Goal: Book appointment/travel/reservation

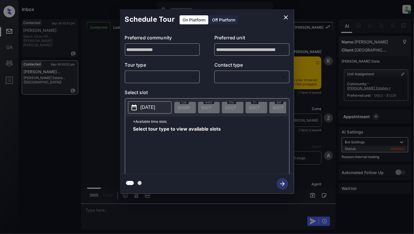
scroll to position [1509, 0]
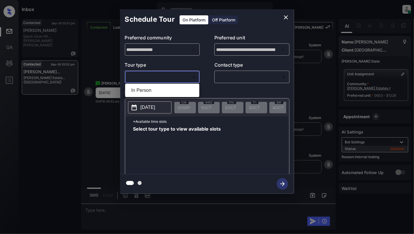
click at [157, 73] on body "Inbox Cynthia Montañez Online Set yourself offline Set yourself on break Profil…" at bounding box center [207, 117] width 414 height 234
click at [156, 90] on li "In Person" at bounding box center [162, 90] width 71 height 10
type input "********"
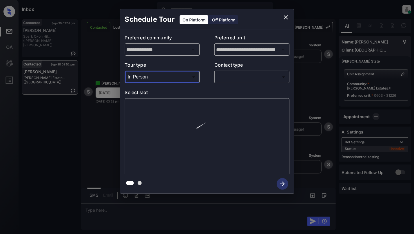
click at [266, 68] on p "Contact type" at bounding box center [252, 65] width 75 height 9
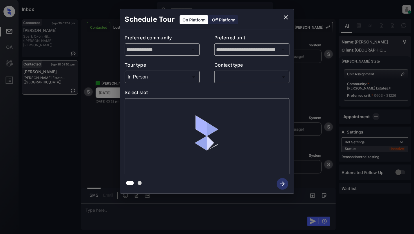
click at [267, 69] on p "Contact type" at bounding box center [252, 65] width 75 height 9
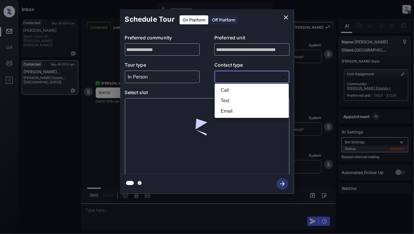
click at [268, 76] on body "Inbox Cynthia Montañez Online Set yourself offline Set yourself on break Profil…" at bounding box center [207, 117] width 414 height 234
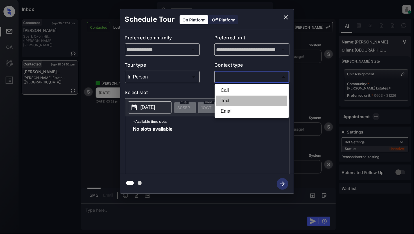
click at [231, 100] on li "Text" at bounding box center [251, 101] width 71 height 10
type input "****"
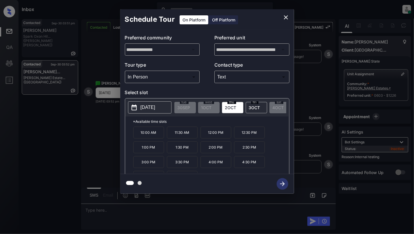
click at [31, 112] on div "**********" at bounding box center [207, 101] width 414 height 203
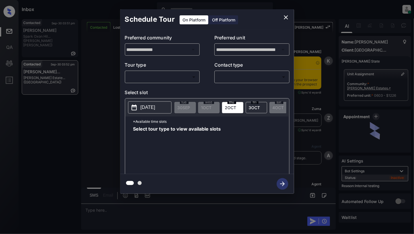
scroll to position [1509, 0]
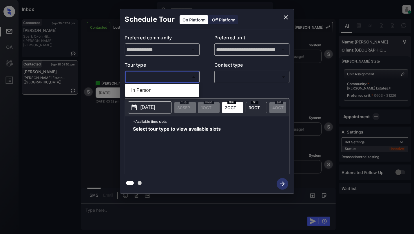
click at [150, 78] on body "Inbox Cynthia Montañez Online Set yourself offline Set yourself on break Profil…" at bounding box center [207, 117] width 414 height 234
click at [151, 88] on li "In Person" at bounding box center [162, 90] width 71 height 10
type input "********"
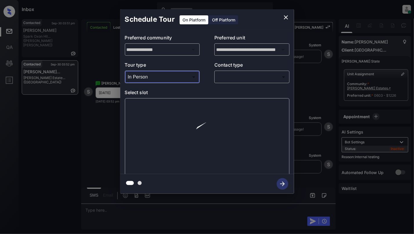
click at [244, 75] on body "Inbox Cynthia Montañez Online Set yourself offline Set yourself on break Profil…" at bounding box center [207, 117] width 414 height 234
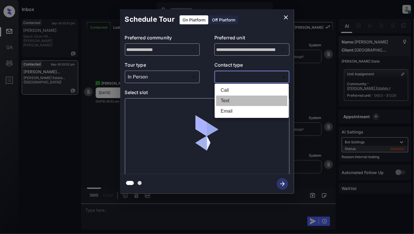
click at [222, 100] on li "Text" at bounding box center [251, 101] width 71 height 10
type input "****"
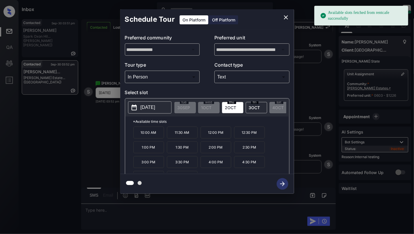
click at [155, 110] on p "2025-10-02" at bounding box center [148, 107] width 15 height 7
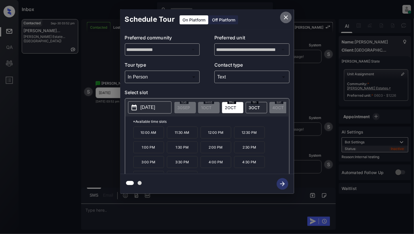
click at [287, 18] on icon "close" at bounding box center [286, 17] width 4 height 4
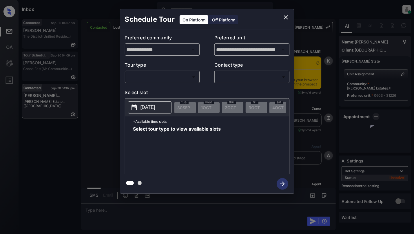
scroll to position [1844, 0]
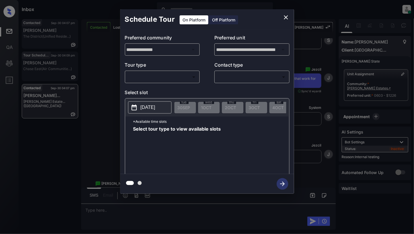
click at [140, 77] on body "Inbox Cynthia Montañez Online Set yourself offline Set yourself on break Profil…" at bounding box center [207, 117] width 414 height 234
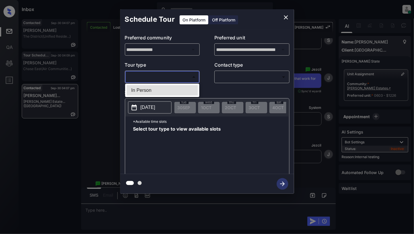
click at [143, 90] on li "In Person" at bounding box center [162, 90] width 71 height 10
type input "********"
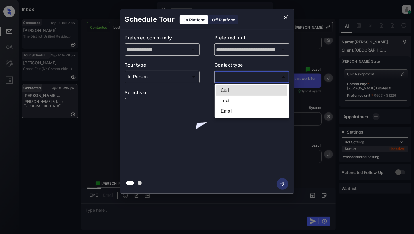
drag, startPoint x: 246, startPoint y: 74, endPoint x: 231, endPoint y: 81, distance: 16.9
click at [245, 74] on body "Inbox Cynthia Montañez Online Set yourself offline Set yourself on break Profil…" at bounding box center [207, 117] width 414 height 234
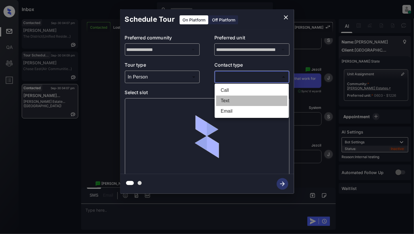
click at [222, 97] on li "Text" at bounding box center [251, 101] width 71 height 10
type input "****"
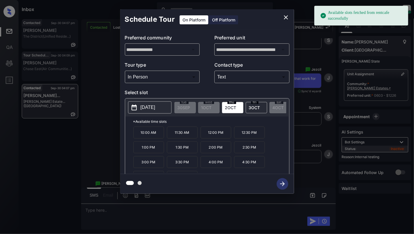
click at [155, 106] on p "[DATE]" at bounding box center [148, 107] width 15 height 7
click at [203, 124] on p "*Available time slots" at bounding box center [211, 122] width 156 height 10
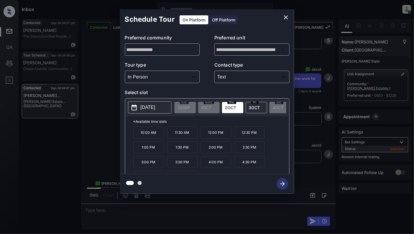
click at [152, 153] on p "1:00 PM" at bounding box center [148, 148] width 31 height 12
click at [284, 183] on icon "button" at bounding box center [282, 184] width 5 height 5
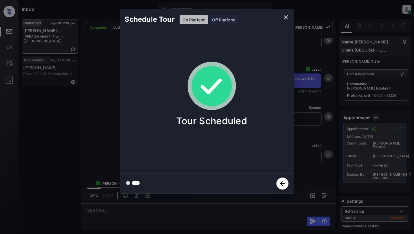
click at [287, 18] on icon "close" at bounding box center [286, 17] width 4 height 4
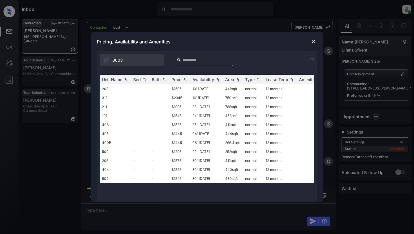
scroll to position [1079, 0]
click at [135, 92] on td "-" at bounding box center [140, 88] width 19 height 9
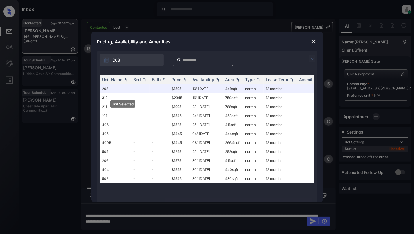
click at [319, 36] on div "Pricing, Availability and Amenities" at bounding box center [207, 41] width 232 height 19
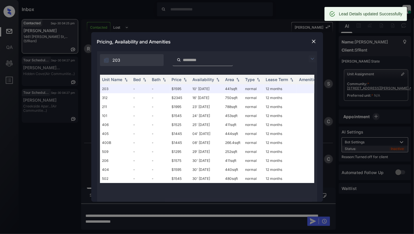
click at [312, 42] on img at bounding box center [314, 42] width 6 height 6
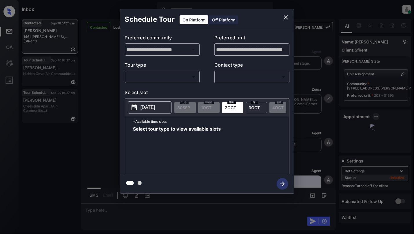
scroll to position [1117, 0]
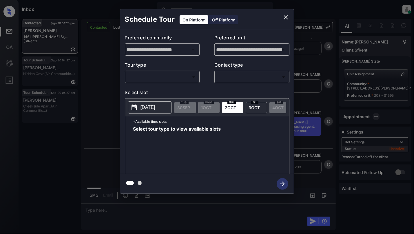
click at [220, 20] on div "Off Platform" at bounding box center [223, 19] width 29 height 9
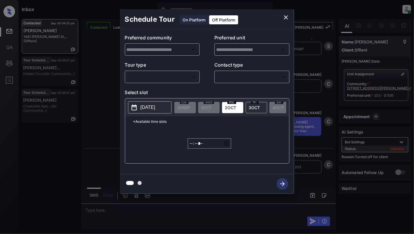
type input "**********"
click at [153, 80] on body "Inbox Cynthia Montañez Online Set yourself offline Set yourself on break Profil…" at bounding box center [207, 117] width 414 height 234
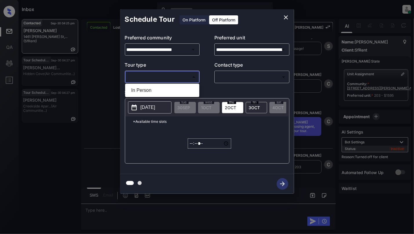
click at [140, 85] on ul "In Person" at bounding box center [162, 90] width 74 height 13
click at [169, 93] on li "In Person" at bounding box center [162, 90] width 71 height 10
type input "********"
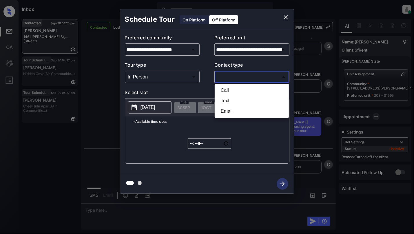
click at [259, 73] on body "Inbox Cynthia Montañez Online Set yourself offline Set yourself on break Profil…" at bounding box center [207, 117] width 414 height 234
click at [223, 100] on li "Text" at bounding box center [251, 101] width 71 height 10
type input "****"
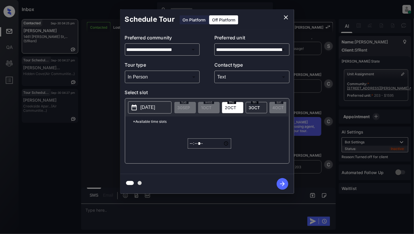
click at [146, 104] on button "[DATE]" at bounding box center [150, 108] width 44 height 12
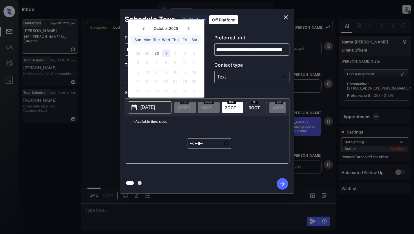
click at [192, 28] on div at bounding box center [189, 28] width 8 height 7
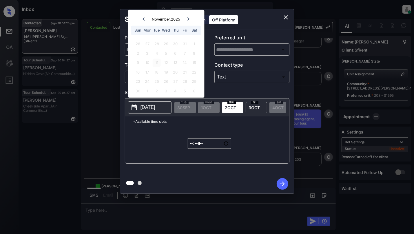
type input "**********"
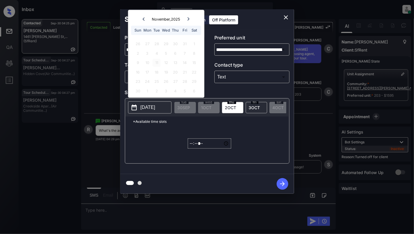
scroll to position [1190, 0]
click at [145, 19] on icon at bounding box center [143, 18] width 3 height 3
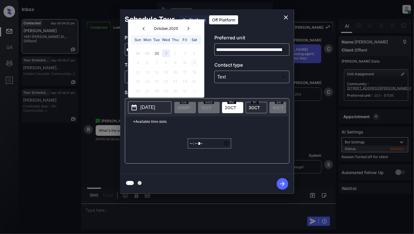
click at [194, 61] on div "11" at bounding box center [195, 63] width 8 height 8
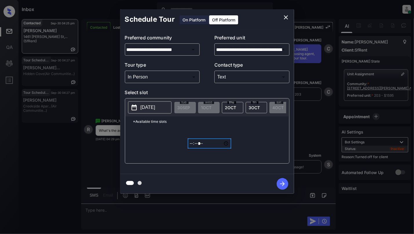
click at [194, 149] on input "*****" at bounding box center [210, 144] width 44 height 10
type input "*****"
click at [148, 105] on p "[DATE]" at bounding box center [148, 107] width 15 height 7
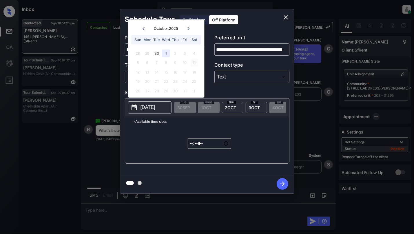
click at [194, 61] on div "11" at bounding box center [195, 63] width 8 height 8
click at [196, 63] on div "11" at bounding box center [195, 63] width 8 height 8
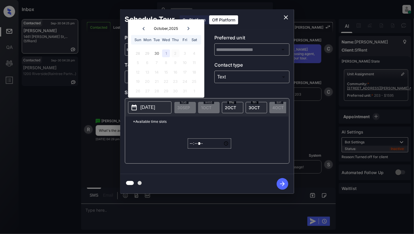
type input "**********"
click at [194, 63] on div "11" at bounding box center [195, 63] width 8 height 8
click at [155, 108] on p "[DATE]" at bounding box center [148, 107] width 15 height 7
click at [148, 63] on div "6" at bounding box center [148, 63] width 8 height 8
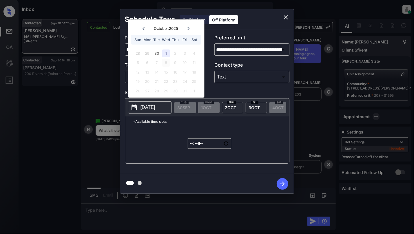
click at [163, 60] on div "8" at bounding box center [166, 63] width 8 height 8
click at [195, 59] on div "11" at bounding box center [195, 63] width 8 height 8
click at [286, 19] on icon "close" at bounding box center [286, 17] width 7 height 7
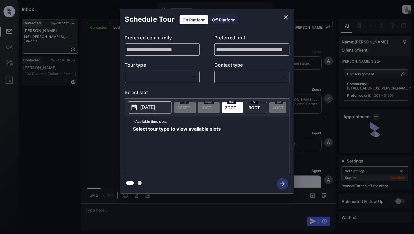
scroll to position [1190, 0]
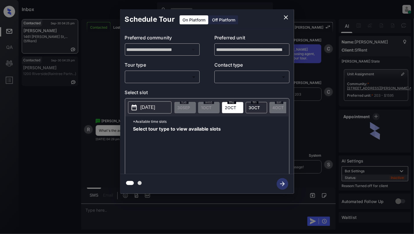
click at [156, 79] on body "Inbox Cynthia Montañez Online Set yourself offline Set yourself on break Profil…" at bounding box center [207, 117] width 414 height 234
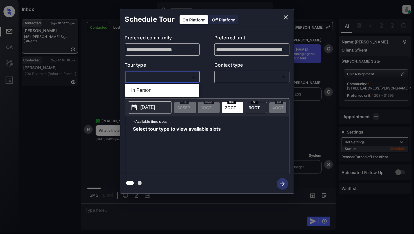
click at [218, 18] on div at bounding box center [207, 117] width 414 height 234
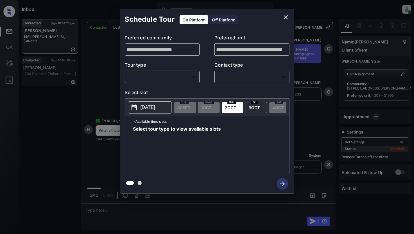
click at [218, 18] on div "Off Platform" at bounding box center [223, 19] width 29 height 9
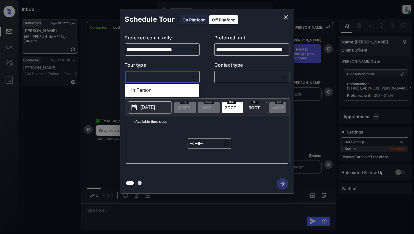
click at [163, 80] on body "Inbox Cynthia Montañez Online Set yourself offline Set yourself on break Profil…" at bounding box center [207, 117] width 414 height 234
click at [156, 89] on li "In Person" at bounding box center [162, 90] width 71 height 10
type input "********"
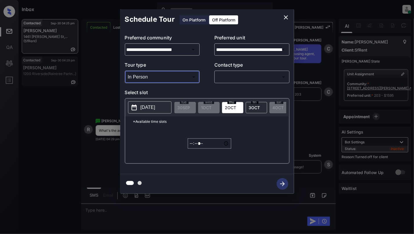
click at [241, 78] on body "Inbox Cynthia Montañez Online Set yourself offline Set yourself on break Profil…" at bounding box center [207, 117] width 414 height 234
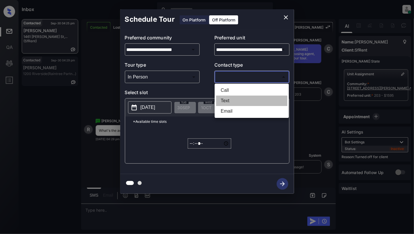
click at [228, 100] on li "Text" at bounding box center [251, 101] width 71 height 10
type input "****"
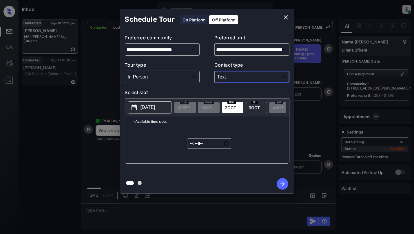
click at [155, 105] on p "[DATE]" at bounding box center [148, 107] width 15 height 7
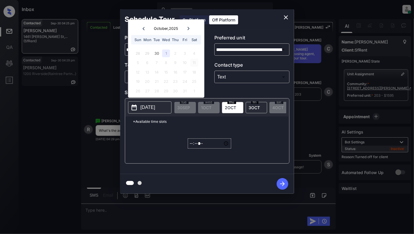
click at [195, 62] on div "11" at bounding box center [195, 63] width 8 height 8
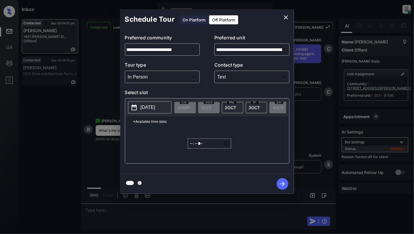
drag, startPoint x: 237, startPoint y: 107, endPoint x: 246, endPoint y: 107, distance: 9.3
click at [237, 106] on span "2 OCT" at bounding box center [230, 107] width 11 height 5
click at [255, 108] on span "3 OCT" at bounding box center [254, 107] width 11 height 5
click at [247, 110] on div "fri 3 OCT" at bounding box center [256, 107] width 21 height 11
click at [265, 110] on div "fri 3 OCT" at bounding box center [256, 107] width 21 height 11
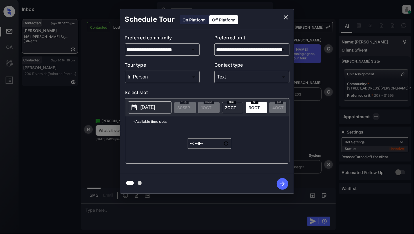
click at [286, 16] on icon "close" at bounding box center [286, 17] width 7 height 7
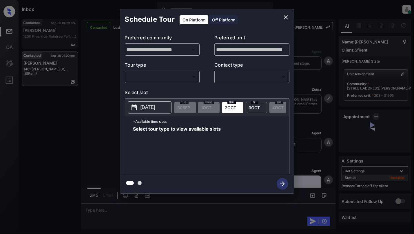
scroll to position [1282, 0]
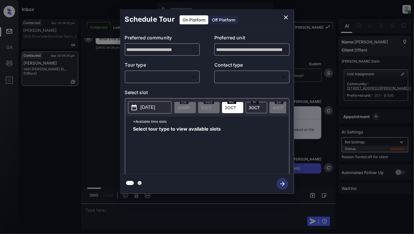
click at [218, 20] on div "Off Platform" at bounding box center [223, 19] width 29 height 9
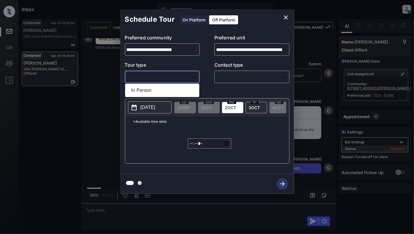
click at [160, 76] on body "Inbox Cynthia Montañez Online Set yourself offline Set yourself on break Profil…" at bounding box center [207, 117] width 414 height 234
drag, startPoint x: 160, startPoint y: 88, endPoint x: 205, endPoint y: 84, distance: 45.1
click at [160, 88] on li "In Person" at bounding box center [162, 90] width 71 height 10
type input "********"
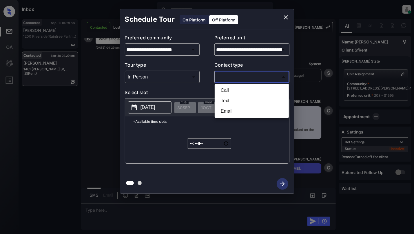
click at [226, 81] on body "Inbox Cynthia Montañez Online Set yourself offline Set yourself on break Profil…" at bounding box center [207, 117] width 414 height 234
click at [223, 100] on li "Text" at bounding box center [251, 101] width 71 height 10
type input "****"
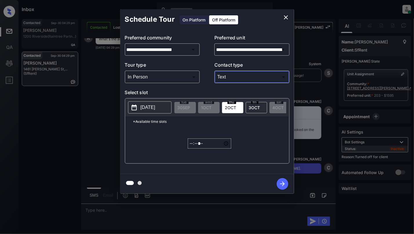
click at [146, 111] on p "[DATE]" at bounding box center [148, 107] width 15 height 7
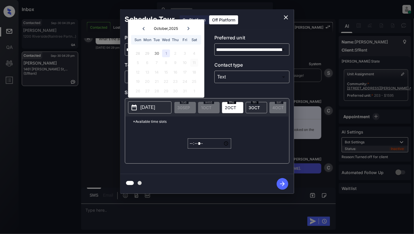
click at [193, 61] on div "11" at bounding box center [195, 63] width 8 height 8
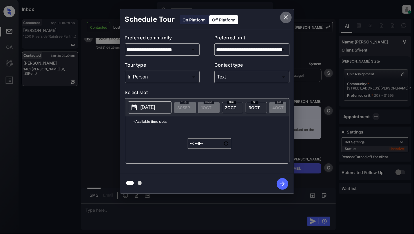
click at [287, 18] on icon "close" at bounding box center [286, 17] width 4 height 4
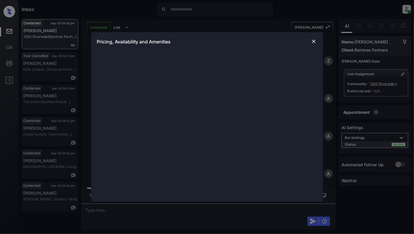
scroll to position [285, 0]
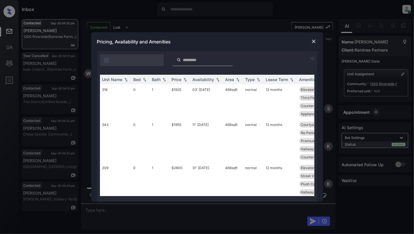
click at [201, 60] on input "search" at bounding box center [207, 60] width 48 height 5
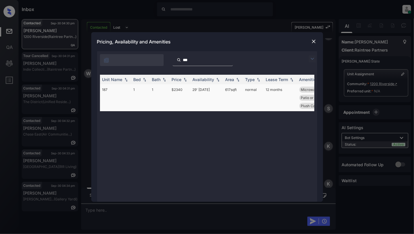
type input "***"
click at [127, 86] on td "187" at bounding box center [115, 97] width 31 height 27
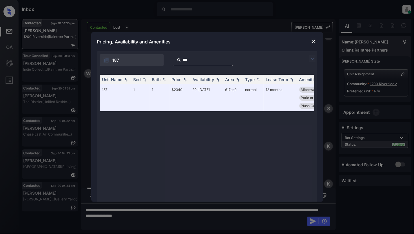
click at [314, 40] on img at bounding box center [314, 42] width 6 height 6
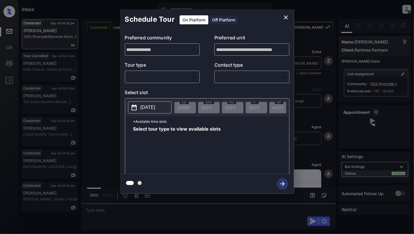
scroll to position [1020, 0]
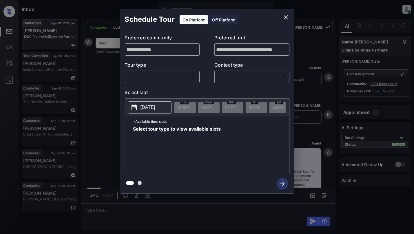
click at [158, 78] on body "Inbox [PERSON_NAME] Online Set yourself offline Set yourself on break Profile S…" at bounding box center [207, 117] width 414 height 234
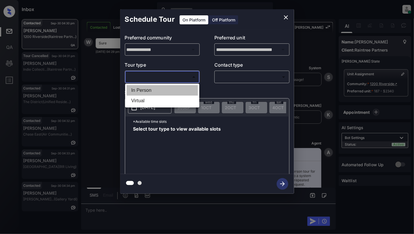
click at [157, 91] on li "In Person" at bounding box center [162, 90] width 71 height 10
type input "********"
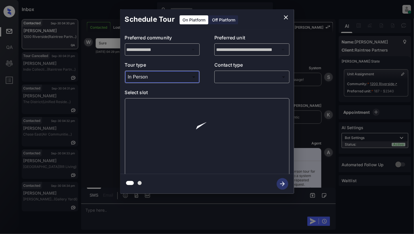
click at [240, 72] on body "Inbox [PERSON_NAME] Online Set yourself offline Set yourself on break Profile S…" at bounding box center [207, 117] width 414 height 234
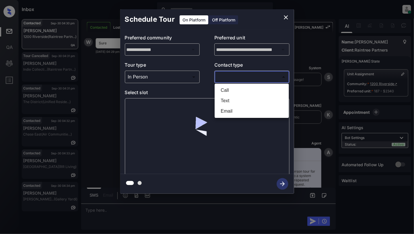
click at [224, 102] on li "Text" at bounding box center [251, 101] width 71 height 10
type input "****"
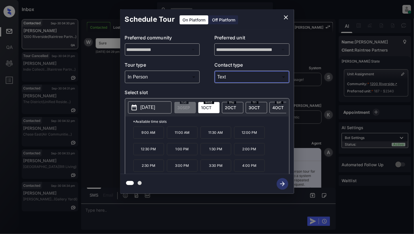
click at [287, 17] on icon "close" at bounding box center [286, 17] width 4 height 4
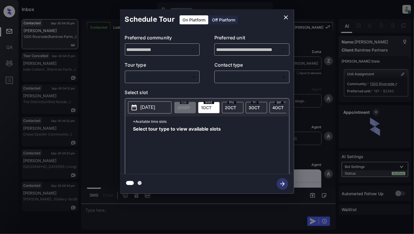
scroll to position [1135, 0]
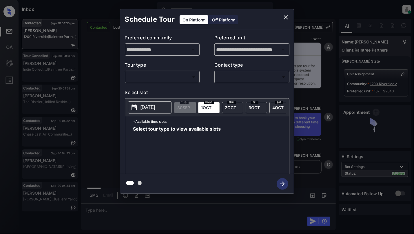
click at [153, 78] on body "Inbox [PERSON_NAME] Online Set yourself offline Set yourself on break Profile S…" at bounding box center [207, 117] width 414 height 234
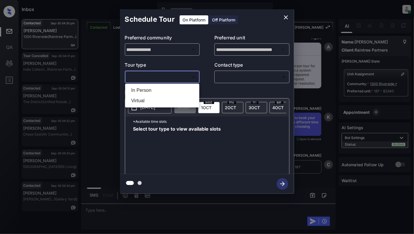
click at [142, 92] on li "In Person" at bounding box center [162, 90] width 71 height 10
type input "********"
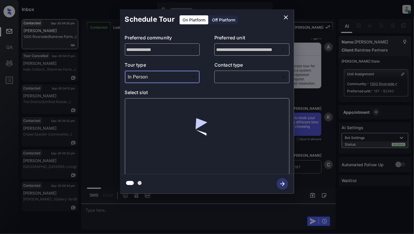
click at [239, 80] on body "Inbox [PERSON_NAME] Online Set yourself offline Set yourself on break Profile S…" at bounding box center [207, 117] width 414 height 234
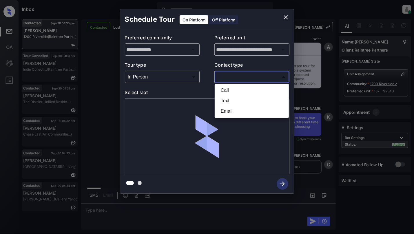
click at [233, 97] on li "Text" at bounding box center [251, 101] width 71 height 10
type input "****"
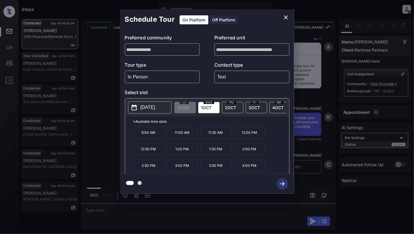
click at [278, 159] on div "9:00 AM 11:00 AM 11:30 AM 12:00 PM 12:30 PM 1:00 PM 1:30 PM 2:00 PM 2:30 PM 3:0…" at bounding box center [211, 150] width 156 height 46
click at [273, 148] on div "9:00 AM 11:00 AM 11:30 AM 12:00 PM 12:30 PM 1:00 PM 1:30 PM 2:00 PM 2:30 PM 3:0…" at bounding box center [211, 150] width 156 height 46
click at [251, 171] on p "4:00 PM" at bounding box center [249, 166] width 31 height 12
click at [224, 108] on div "[DATE]" at bounding box center [232, 107] width 21 height 11
click at [285, 18] on icon "close" at bounding box center [286, 17] width 4 height 4
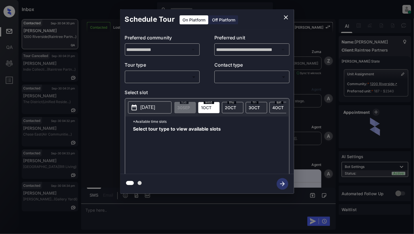
scroll to position [1135, 0]
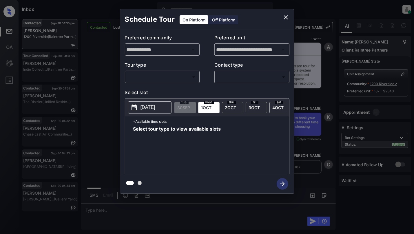
click at [162, 77] on body "Inbox [PERSON_NAME] Online Set yourself offline Set yourself on break Profile S…" at bounding box center [207, 117] width 414 height 234
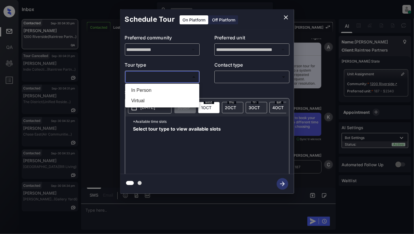
click at [163, 86] on li "In Person" at bounding box center [162, 90] width 71 height 10
type input "********"
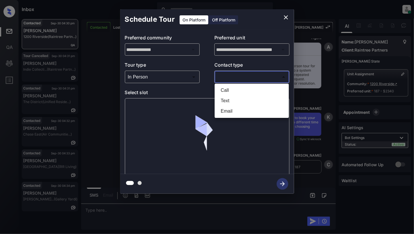
click at [224, 74] on body "Inbox [PERSON_NAME] Online Set yourself offline Set yourself on break Profile S…" at bounding box center [207, 117] width 414 height 234
click at [224, 102] on li "Text" at bounding box center [251, 101] width 71 height 10
type input "****"
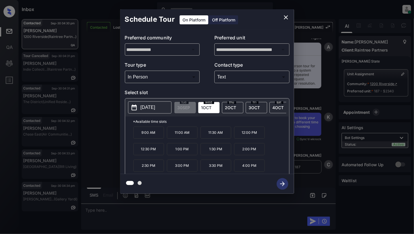
click at [151, 106] on p "[DATE]" at bounding box center [148, 107] width 15 height 7
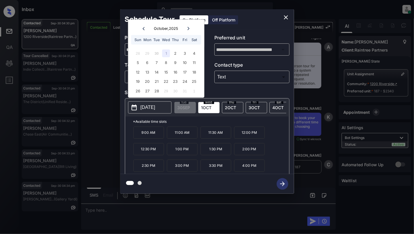
click at [166, 52] on div "1" at bounding box center [166, 53] width 8 height 8
click at [211, 147] on div "9:00 AM 11:00 AM 11:30 AM 12:00 PM 12:30 PM 1:00 PM 1:30 PM 2:00 PM 2:30 PM 3:0…" at bounding box center [211, 150] width 156 height 46
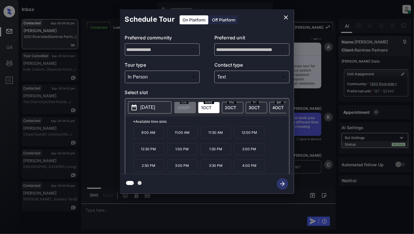
click at [256, 172] on p "4:00 PM" at bounding box center [249, 166] width 31 height 12
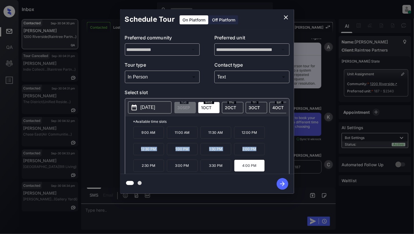
drag, startPoint x: 272, startPoint y: 154, endPoint x: 266, endPoint y: 136, distance: 18.5
click at [266, 136] on div "9:00 AM 11:00 AM 11:30 AM 12:00 PM 12:30 PM 1:00 PM 1:30 PM 2:00 PM 2:30 PM 3:0…" at bounding box center [211, 150] width 156 height 46
click at [274, 155] on div "9:00 AM 11:00 AM 11:30 AM 12:00 PM 12:30 PM 1:00 PM 1:30 PM 2:00 PM 2:30 PM 3:0…" at bounding box center [211, 150] width 156 height 46
drag, startPoint x: 130, startPoint y: 182, endPoint x: 140, endPoint y: 182, distance: 9.3
click at [271, 184] on div at bounding box center [271, 184] width 0 height 0
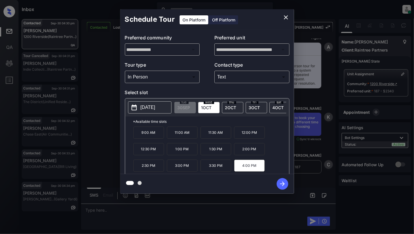
click at [140, 182] on span at bounding box center [140, 183] width 4 height 4
click at [285, 19] on icon "close" at bounding box center [286, 17] width 4 height 4
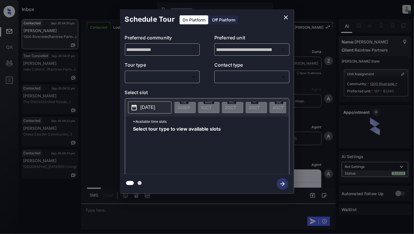
scroll to position [1135, 0]
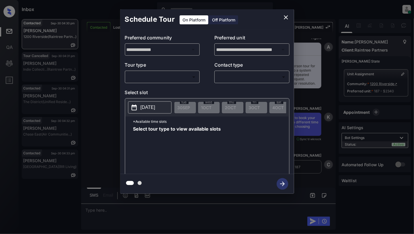
click at [155, 78] on body "Inbox [PERSON_NAME] Online Set yourself offline Set yourself on break Profile S…" at bounding box center [207, 117] width 414 height 234
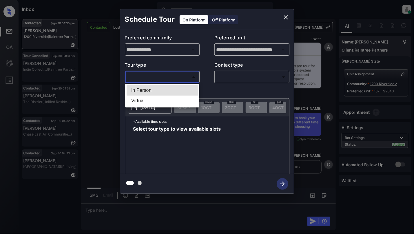
click at [159, 85] on li "In Person" at bounding box center [162, 90] width 71 height 10
type input "********"
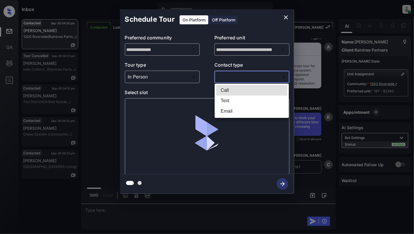
click at [229, 75] on body "Inbox Cynthia Montañez Online Set yourself offline Set yourself on break Profil…" at bounding box center [207, 117] width 414 height 234
click at [220, 102] on li "Text" at bounding box center [251, 101] width 71 height 10
type input "****"
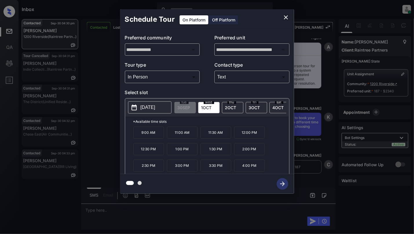
click at [236, 105] on div "thu 2 OCT" at bounding box center [232, 107] width 21 height 11
click at [249, 172] on p "4:00 PM" at bounding box center [249, 166] width 31 height 12
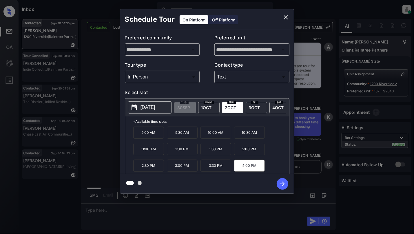
click at [288, 18] on icon "close" at bounding box center [286, 17] width 7 height 7
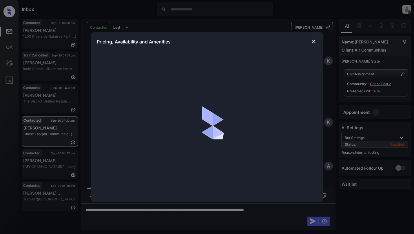
scroll to position [1399, 0]
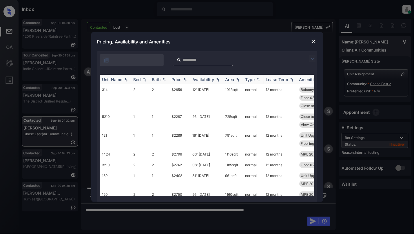
click at [145, 81] on img at bounding box center [145, 80] width 6 height 4
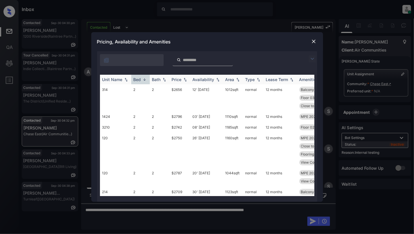
click at [145, 81] on img at bounding box center [145, 79] width 6 height 4
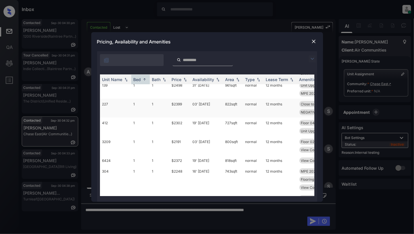
scroll to position [155, 0]
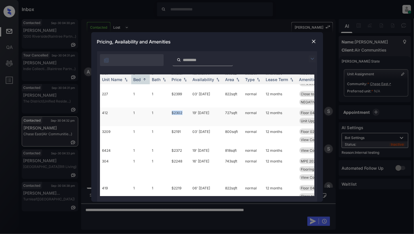
drag, startPoint x: 177, startPoint y: 113, endPoint x: 172, endPoint y: 115, distance: 5.3
click at [172, 115] on td "$2302" at bounding box center [180, 117] width 21 height 19
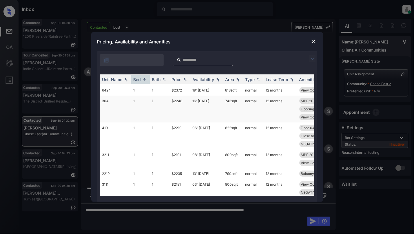
scroll to position [232, 0]
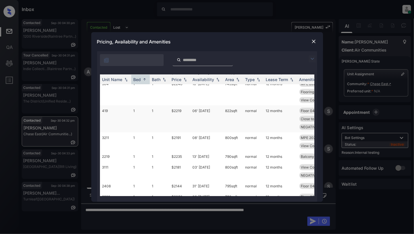
click at [160, 120] on td "1" at bounding box center [160, 119] width 20 height 27
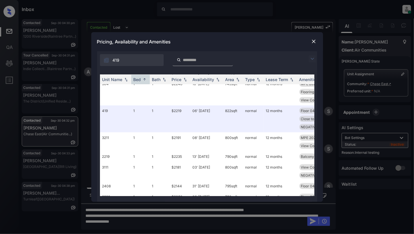
click at [312, 44] on img at bounding box center [314, 42] width 6 height 6
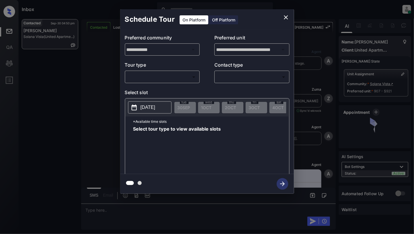
scroll to position [800, 0]
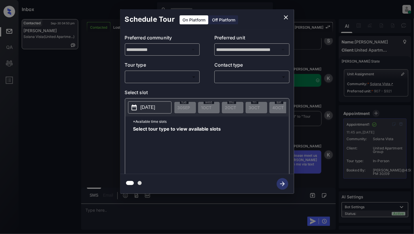
click at [287, 16] on icon "close" at bounding box center [286, 17] width 7 height 7
